Goal: Navigation & Orientation: Find specific page/section

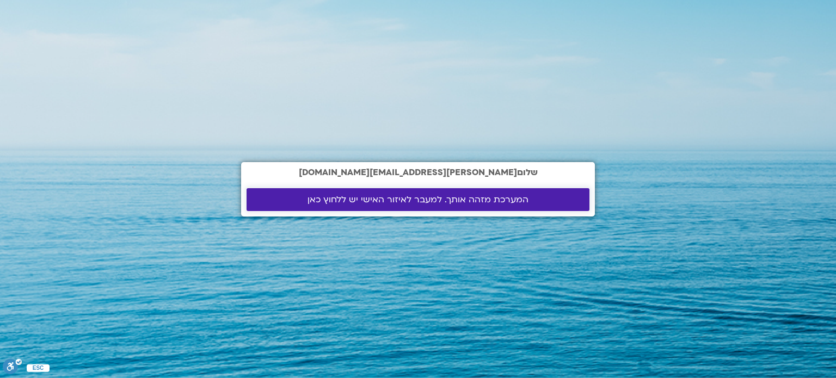
click at [401, 198] on span "המערכת מזהה אותך. למעבר לאיזור האישי יש ללחוץ כאן" at bounding box center [418, 200] width 221 height 10
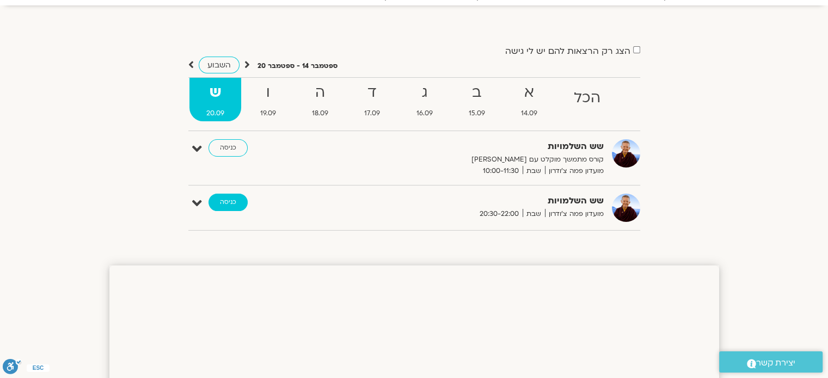
click at [227, 204] on link "כניסה" at bounding box center [228, 202] width 39 height 17
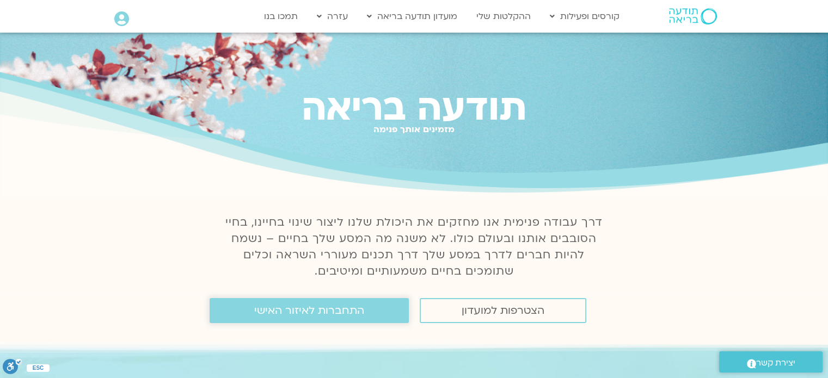
click at [317, 315] on span "התחברות לאיזור האישי" at bounding box center [309, 311] width 110 height 12
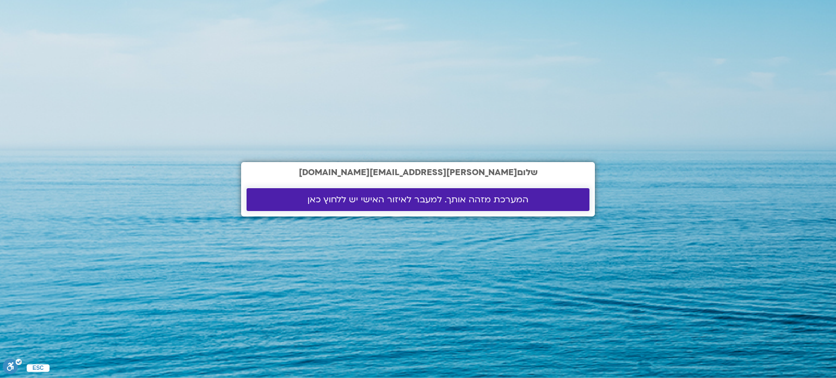
click at [416, 198] on span "המערכת מזהה אותך. למעבר לאיזור האישי יש ללחוץ כאן" at bounding box center [418, 200] width 221 height 10
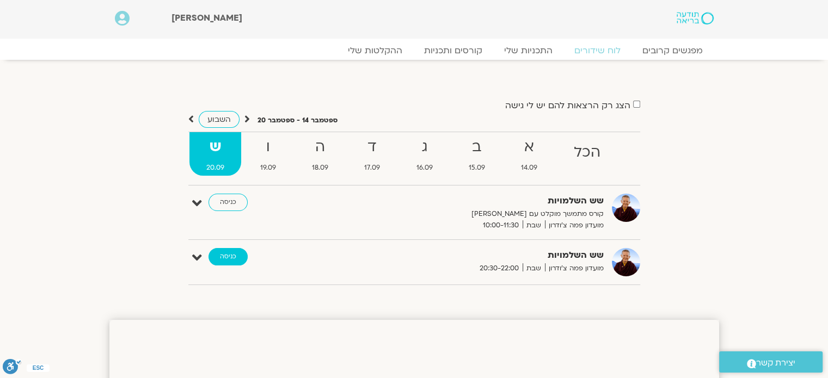
click at [233, 256] on link "כניסה" at bounding box center [228, 256] width 39 height 17
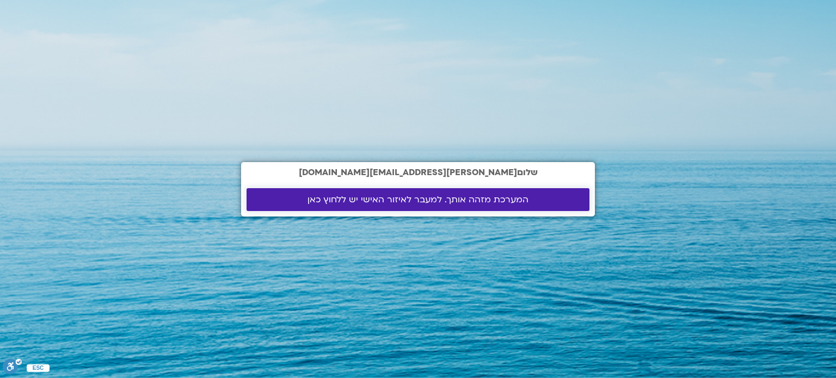
click at [436, 202] on span "המערכת מזהה אותך. למעבר לאיזור האישי יש ללחוץ כאן" at bounding box center [418, 200] width 221 height 10
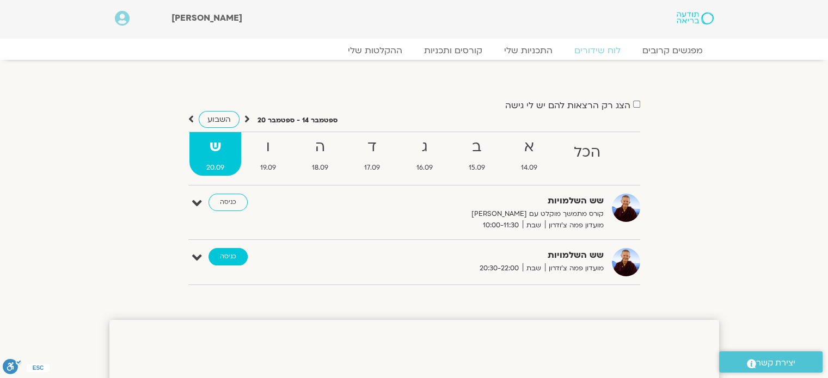
click at [235, 259] on link "כניסה" at bounding box center [228, 256] width 39 height 17
